Goal: Information Seeking & Learning: Learn about a topic

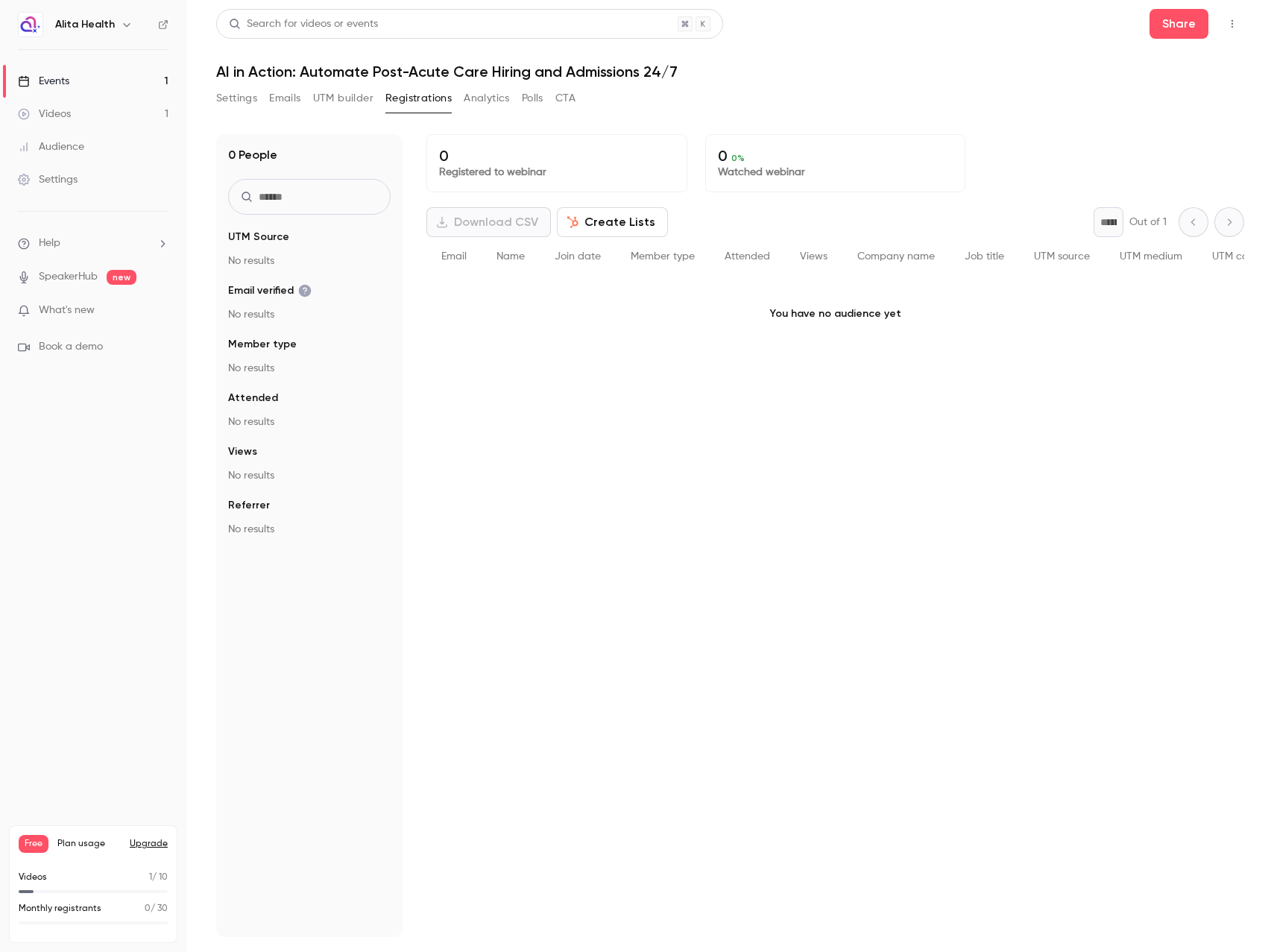
click at [72, 83] on link "Events 1" at bounding box center [93, 81] width 186 height 33
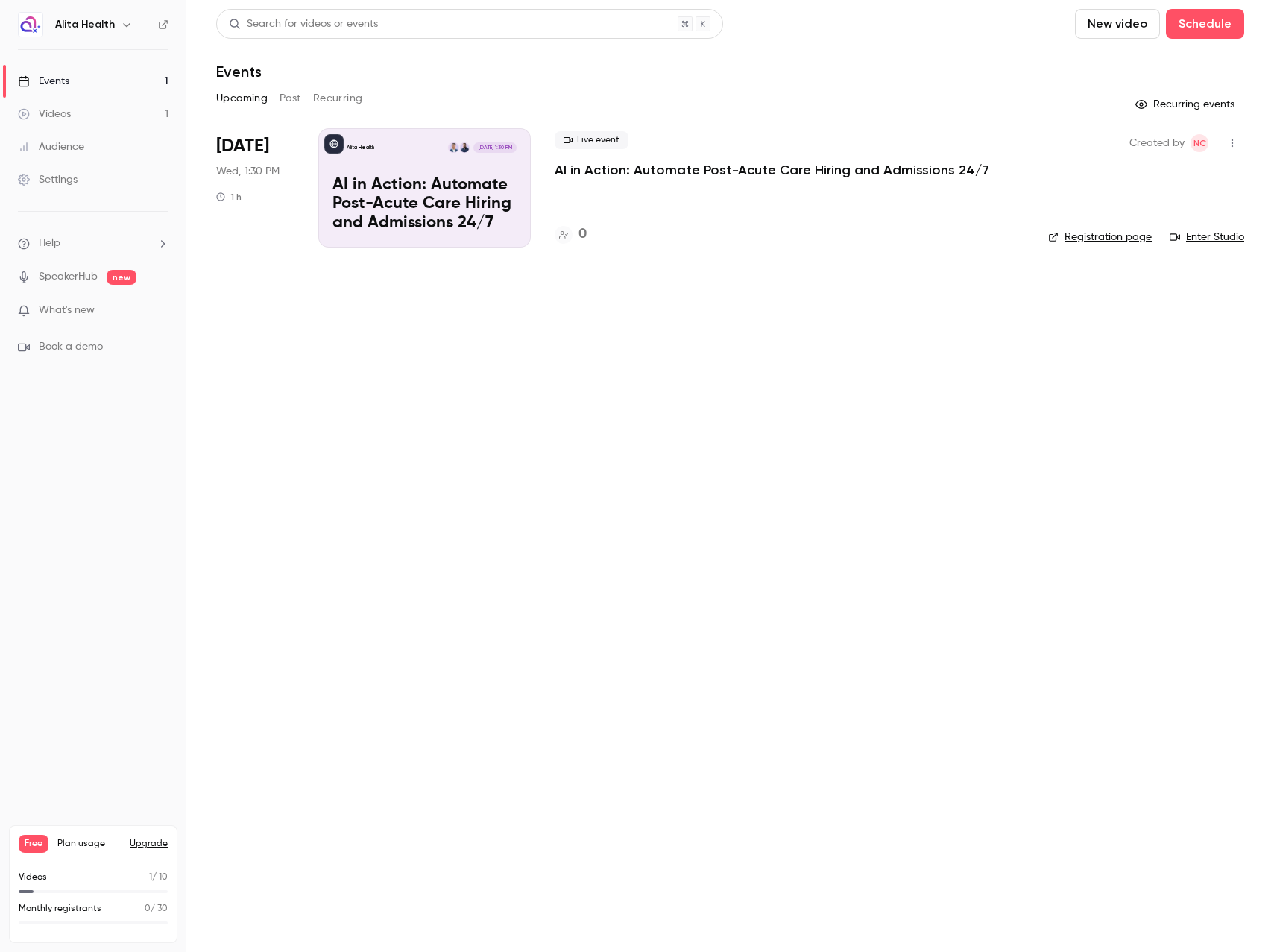
click at [658, 167] on p "AI in Action: Automate Post-Acute Care Hiring and Admissions 24/7" at bounding box center [771, 170] width 435 height 18
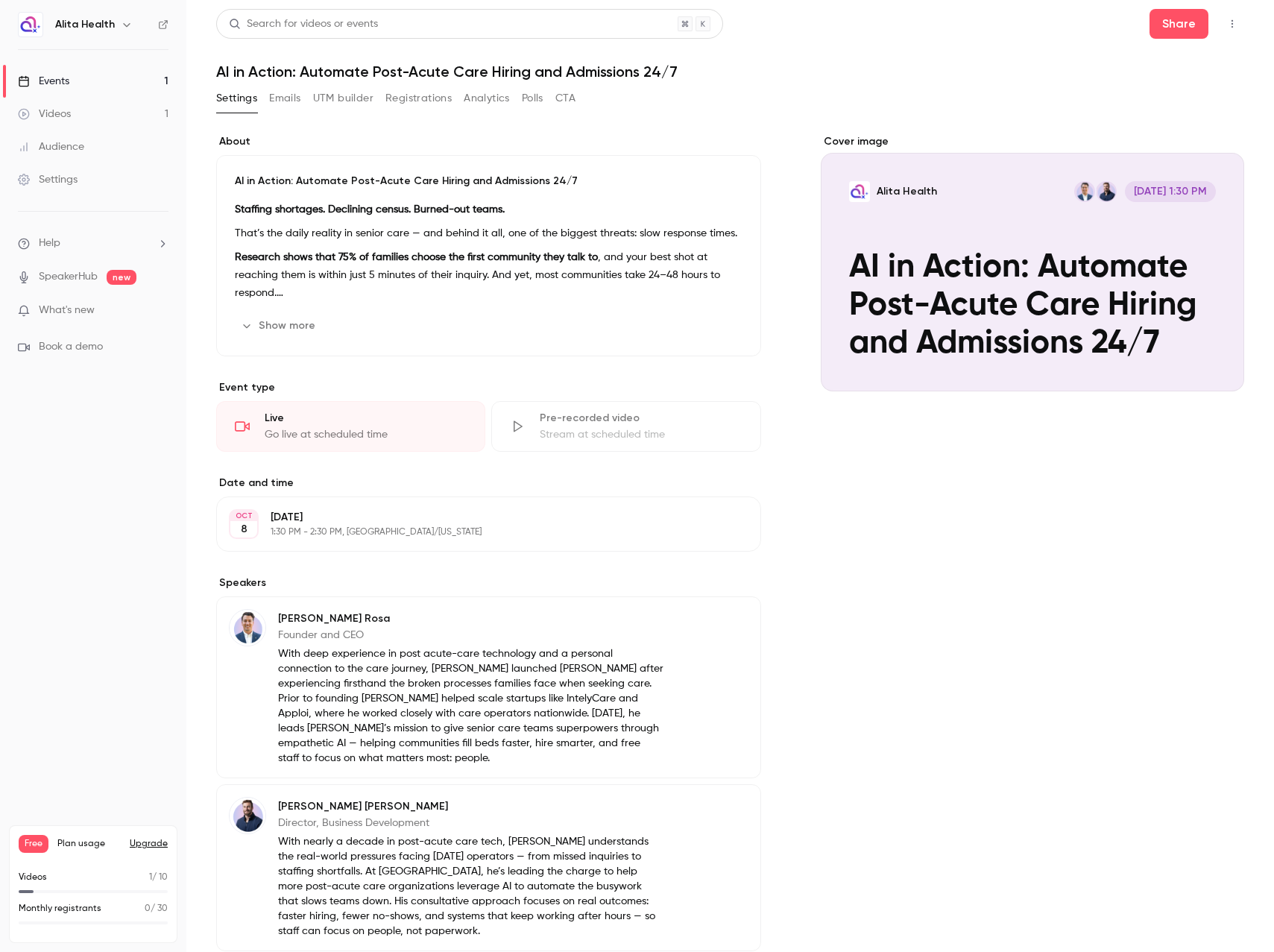
scroll to position [2, 0]
